Goal: Information Seeking & Learning: Learn about a topic

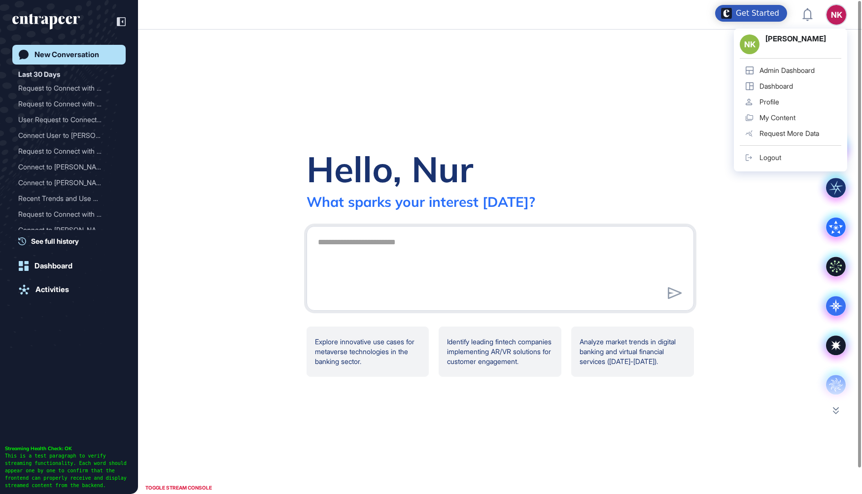
click at [798, 65] on link "Admin Dashboard" at bounding box center [791, 71] width 102 height 16
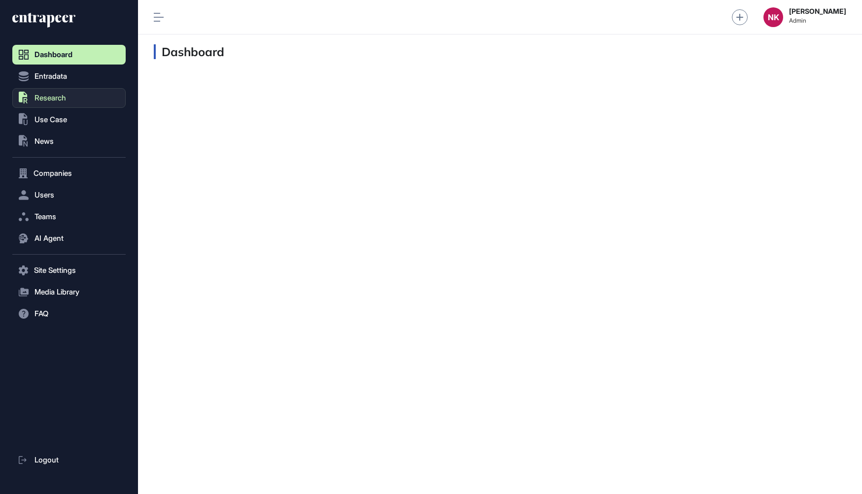
click at [78, 261] on button ".st0{fill:currentColor} Research" at bounding box center [68, 271] width 113 height 20
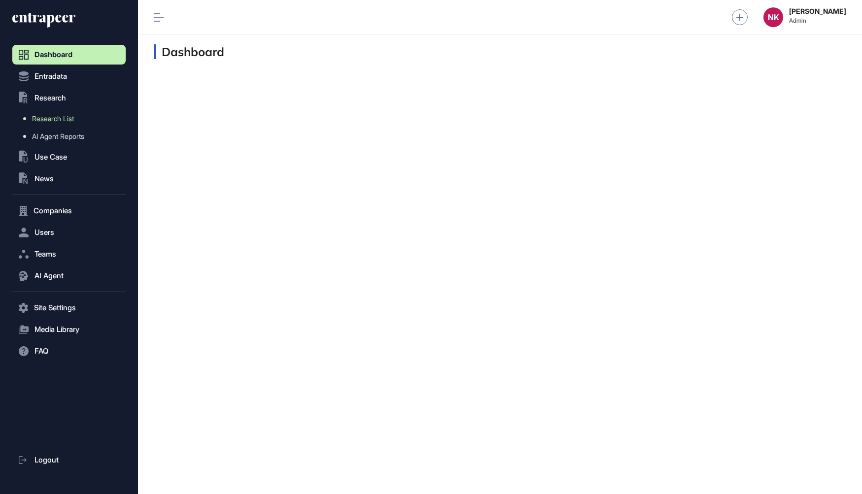
click at [70, 116] on span "Research List" at bounding box center [53, 119] width 42 height 8
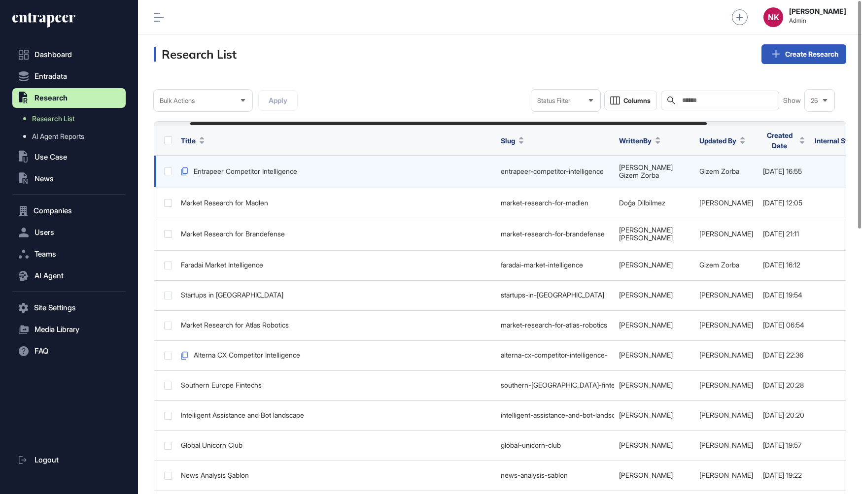
scroll to position [0, 235]
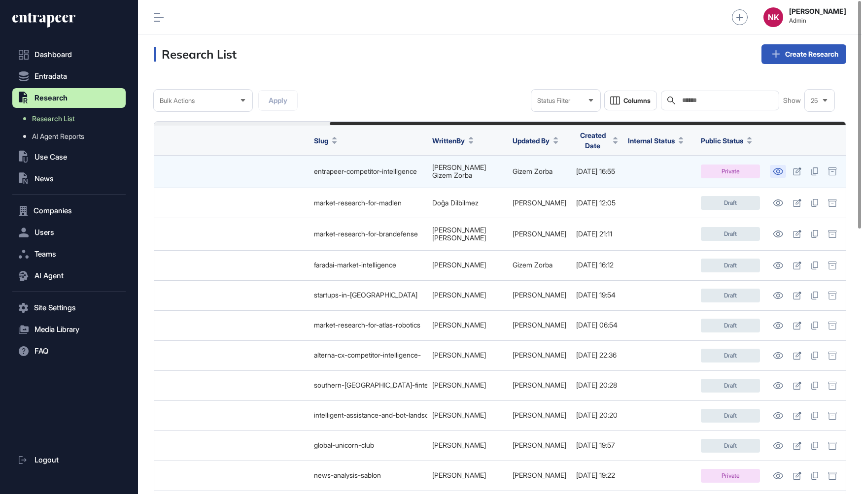
click at [779, 168] on icon at bounding box center [778, 171] width 10 height 7
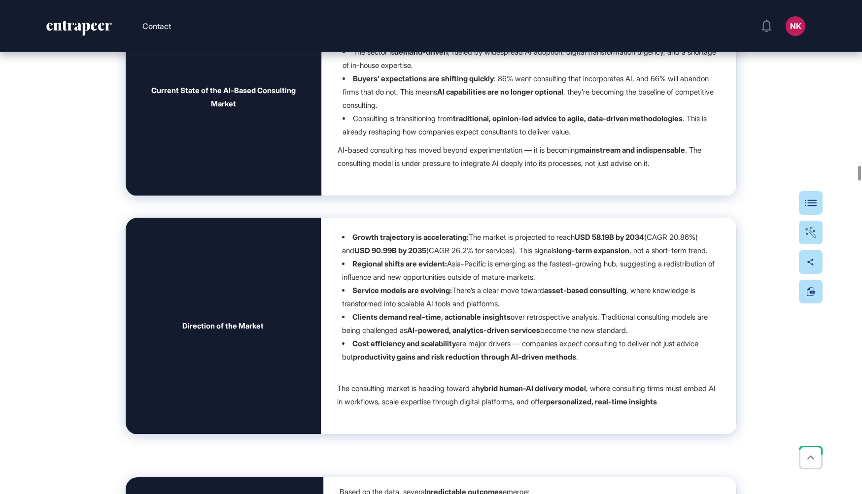
scroll to position [13746, 0]
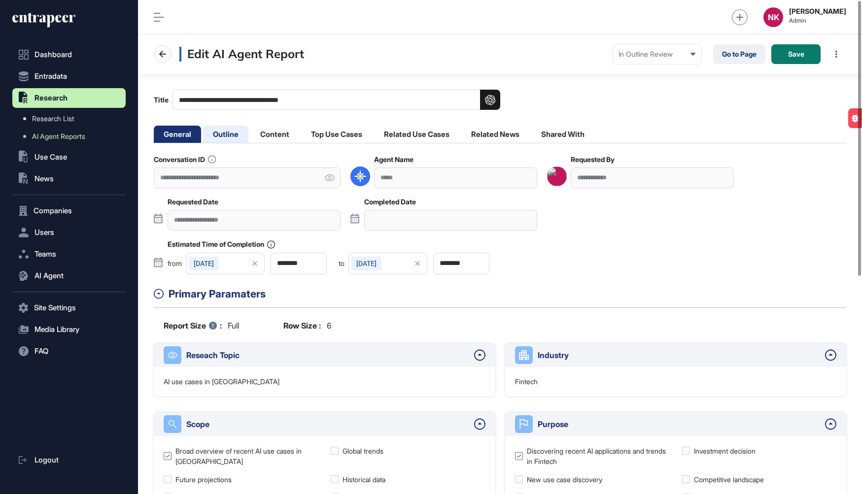
click at [250, 131] on li "Outline" at bounding box center [274, 134] width 49 height 17
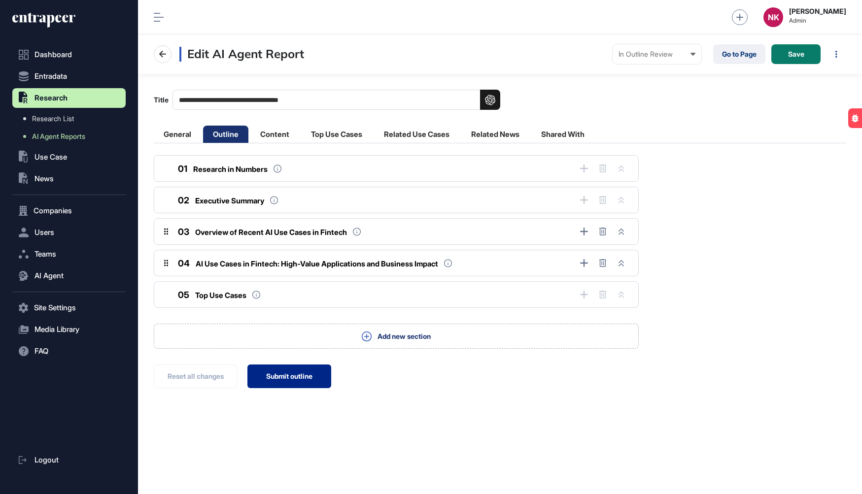
click at [289, 375] on button "Submit outline" at bounding box center [289, 377] width 84 height 24
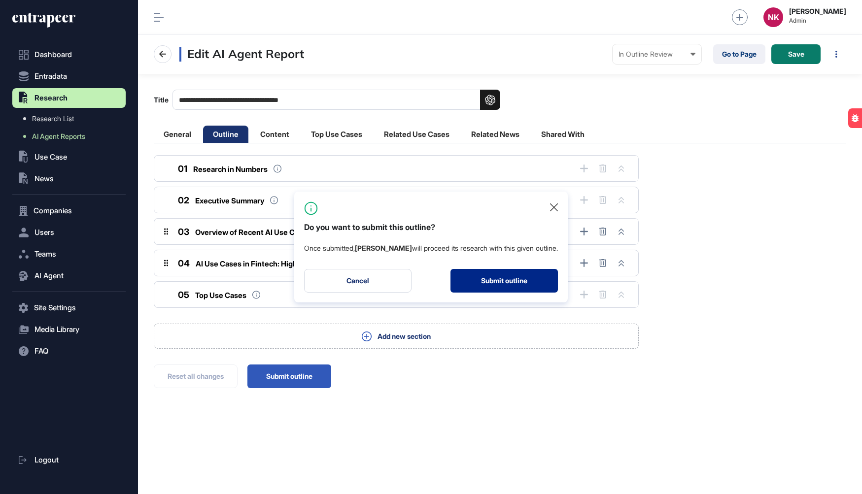
click at [493, 274] on button "Submit outline" at bounding box center [504, 281] width 107 height 24
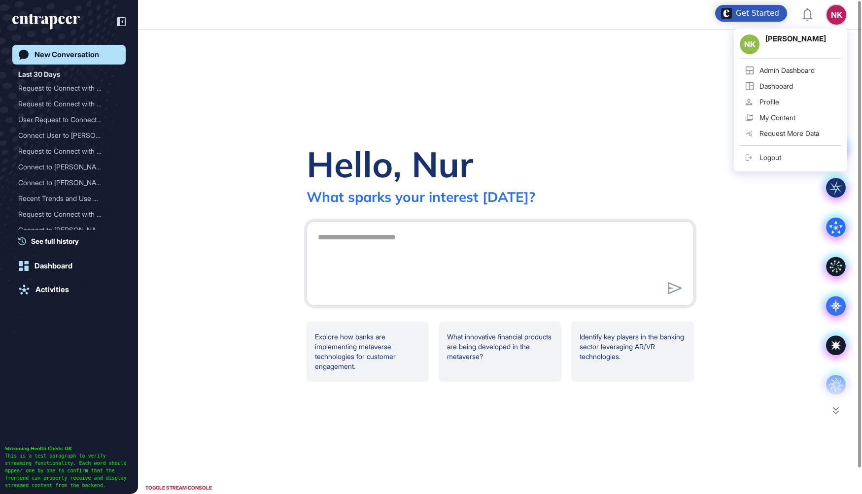
click at [788, 73] on div "Admin Dashboard" at bounding box center [787, 71] width 55 height 8
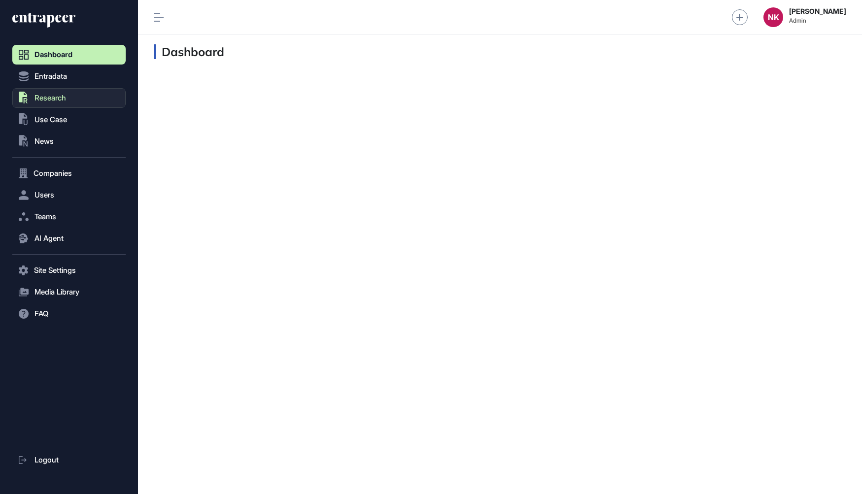
click at [69, 261] on button ".st0{fill:currentColor} Research" at bounding box center [68, 271] width 113 height 20
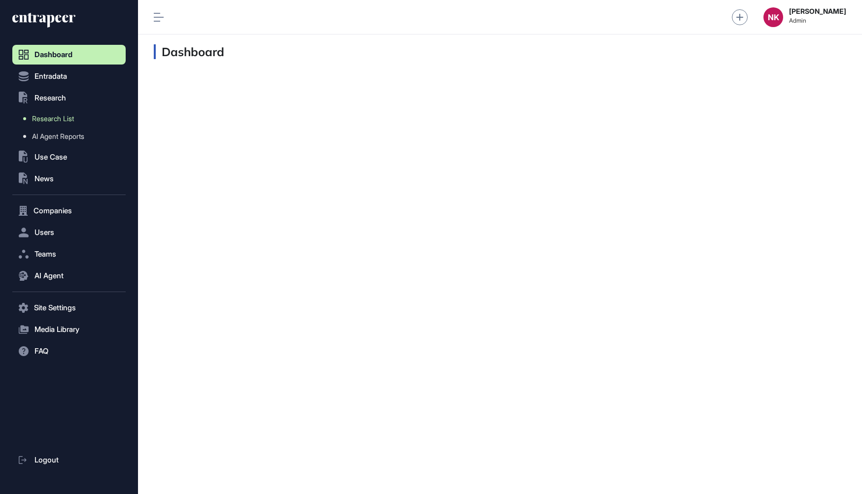
click at [58, 117] on span "Research List" at bounding box center [53, 119] width 42 height 8
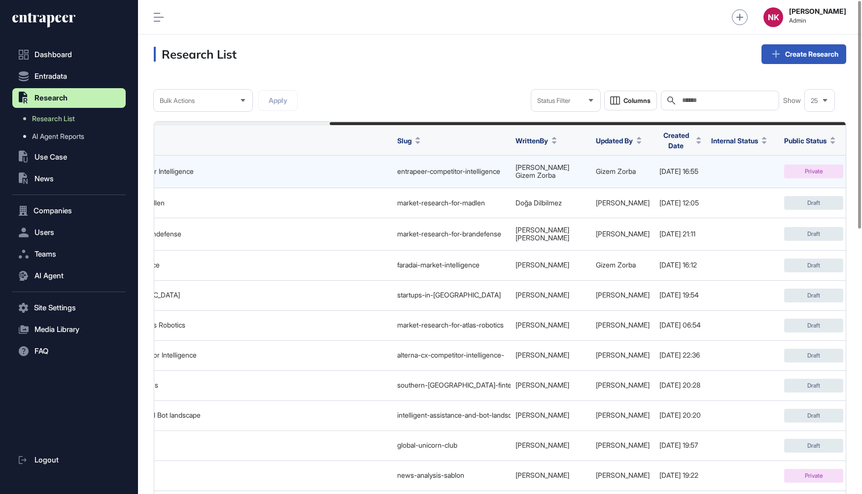
scroll to position [0, 235]
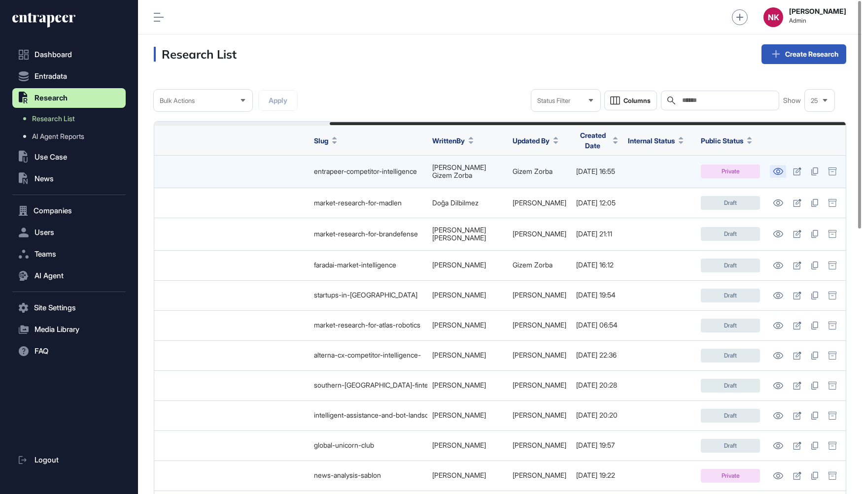
click at [777, 169] on icon at bounding box center [779, 171] width 10 height 7
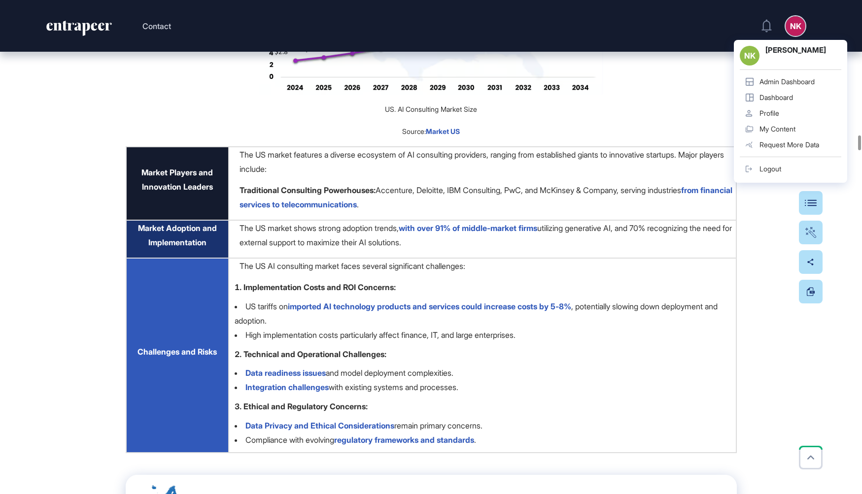
scroll to position [11214, 0]
drag, startPoint x: 343, startPoint y: 119, endPoint x: 396, endPoint y: 120, distance: 52.8
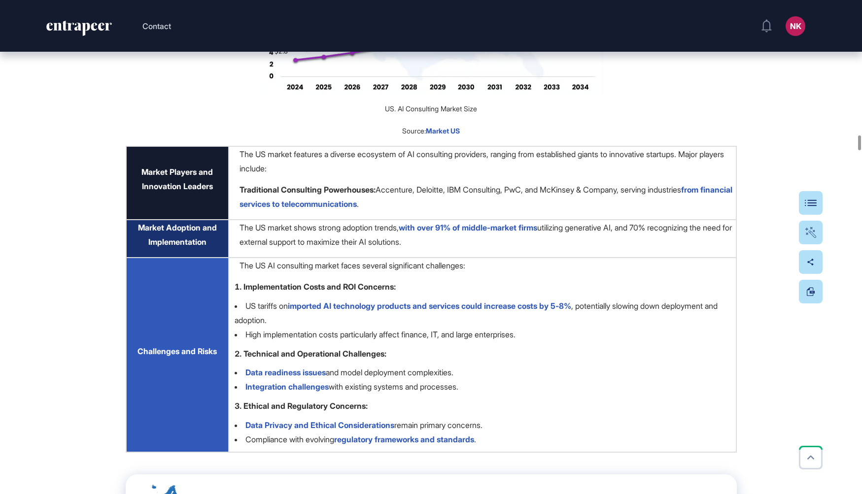
click at [795, 27] on div "NK" at bounding box center [796, 26] width 20 height 20
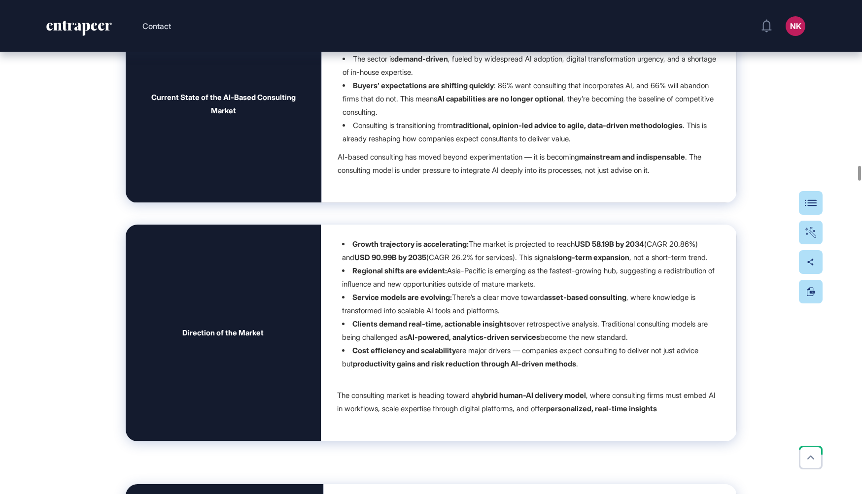
scroll to position [13752, 0]
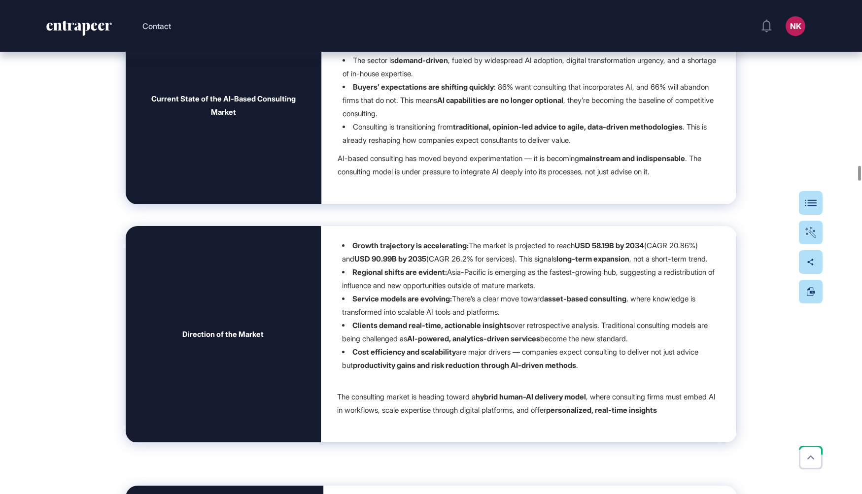
drag, startPoint x: 154, startPoint y: 130, endPoint x: 467, endPoint y: 142, distance: 312.8
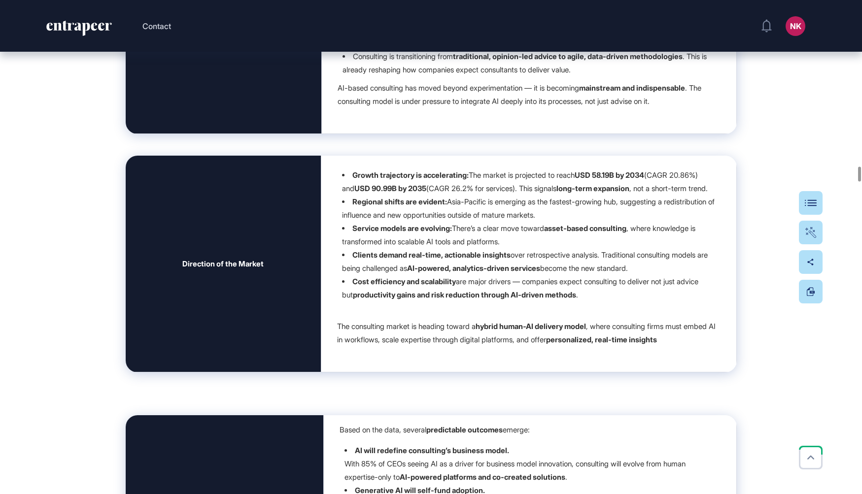
scroll to position [13821, 0]
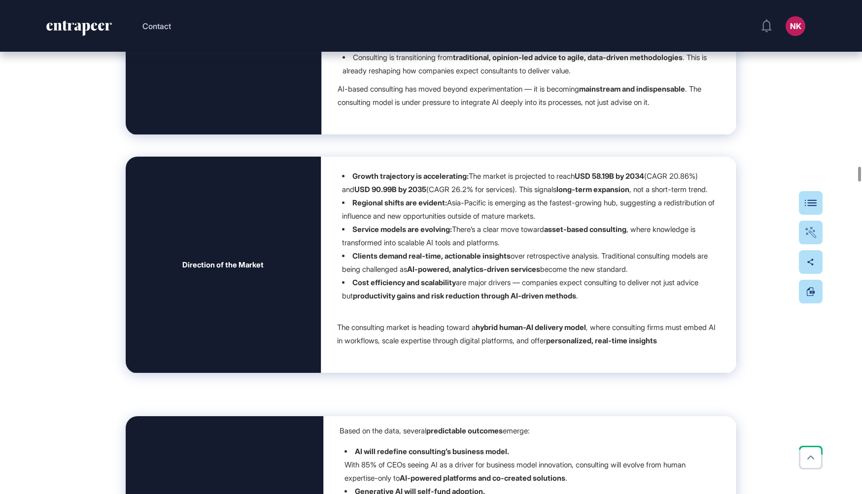
drag, startPoint x: 137, startPoint y: 215, endPoint x: 498, endPoint y: 228, distance: 362.1
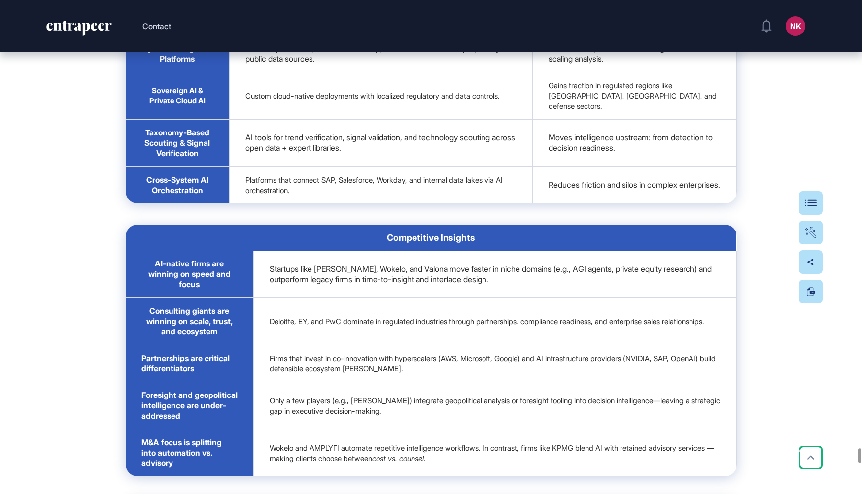
scroll to position [37303, 0]
